Goal: Navigation & Orientation: Find specific page/section

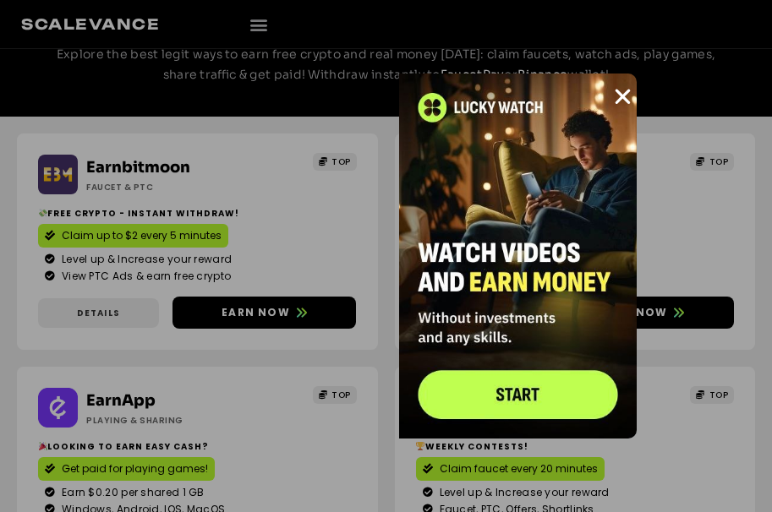
scroll to position [169, 0]
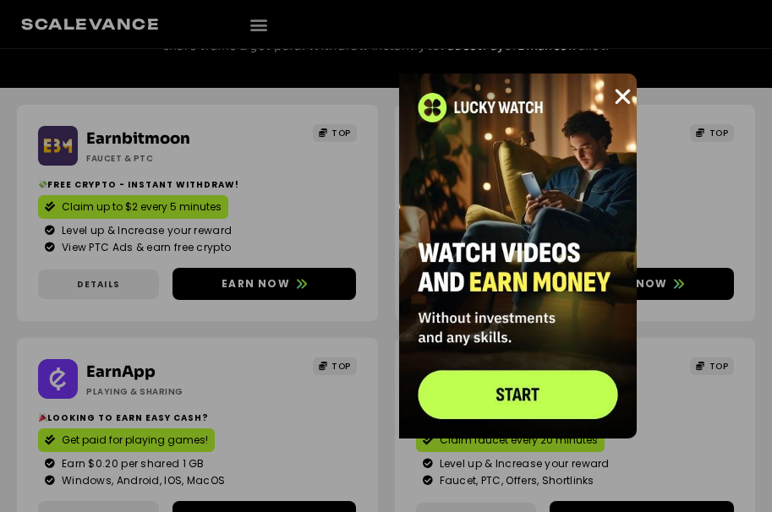
click at [610, 90] on img at bounding box center [517, 256] width 237 height 365
click at [620, 94] on icon "Close" at bounding box center [622, 96] width 21 height 21
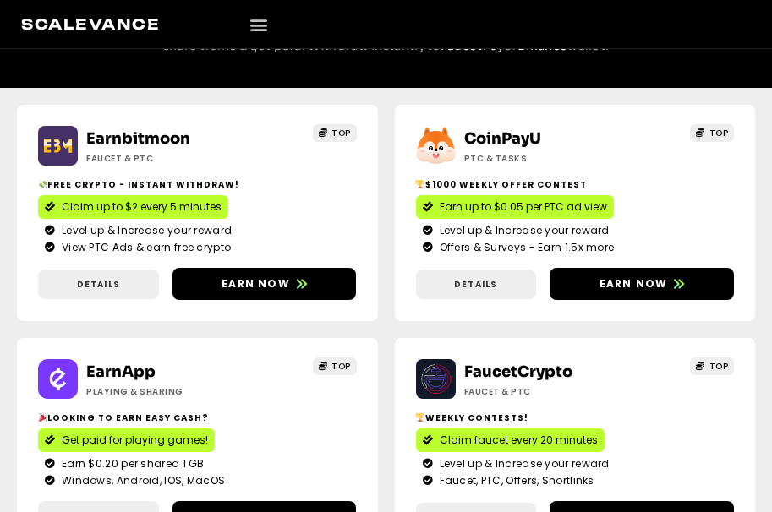
click at [275, 26] on div "Scalevance TOP Earn Crypto Claim & Multiply Passive Income Play & Earn Earning …" at bounding box center [385, 24] width 729 height 28
click at [260, 21] on icon "Menu Toggle" at bounding box center [258, 24] width 19 height 19
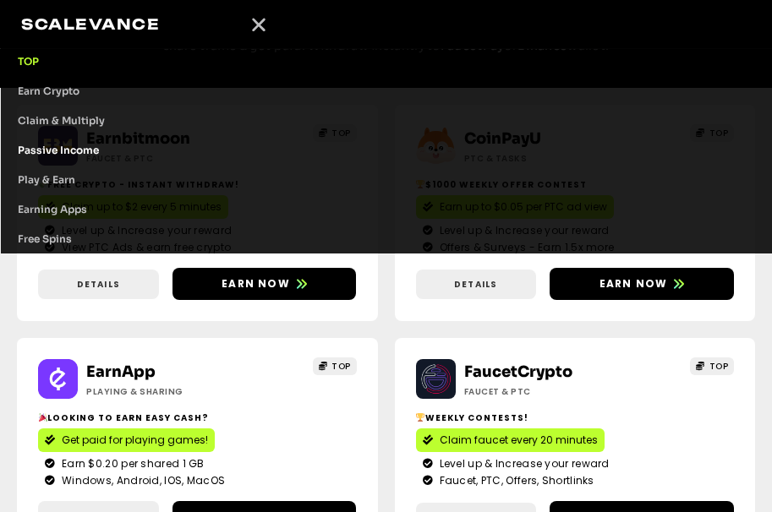
click at [61, 150] on link "Passive Income" at bounding box center [387, 150] width 772 height 30
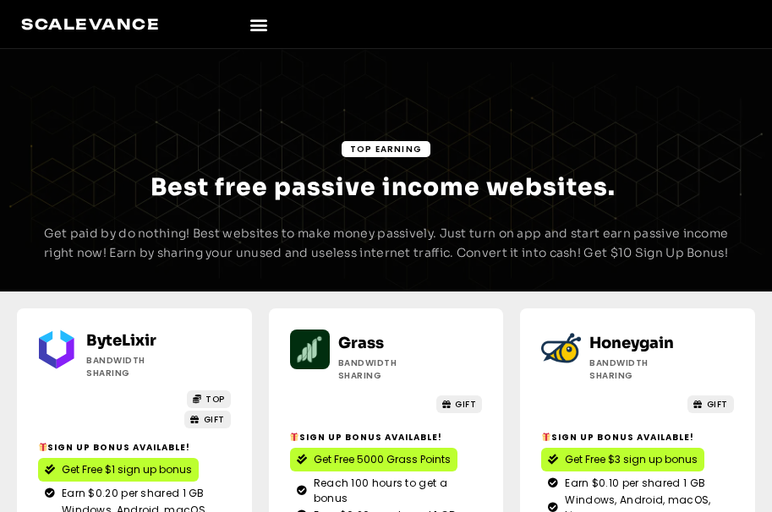
click at [260, 19] on icon "Menu Toggle" at bounding box center [258, 24] width 19 height 19
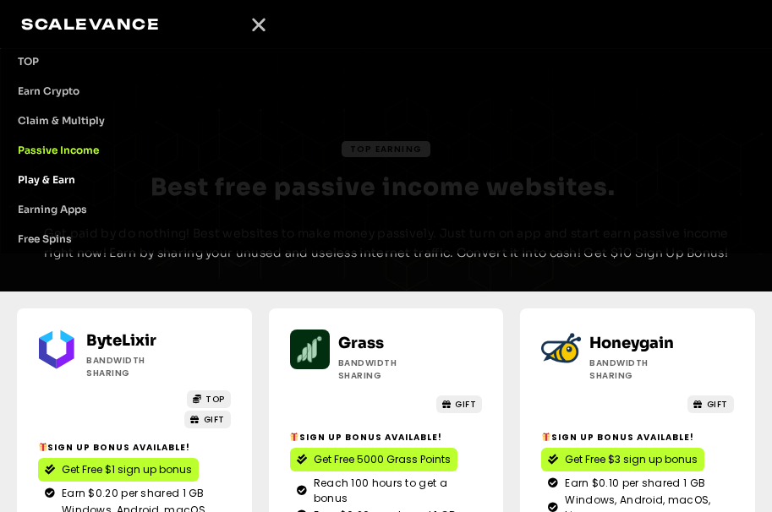
click at [62, 177] on link "Play & Earn" at bounding box center [387, 180] width 772 height 30
